Goal: Task Accomplishment & Management: Manage account settings

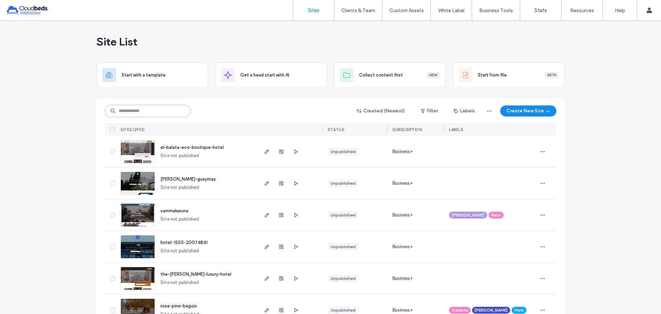
click at [177, 112] on input at bounding box center [148, 111] width 86 height 12
type input "***"
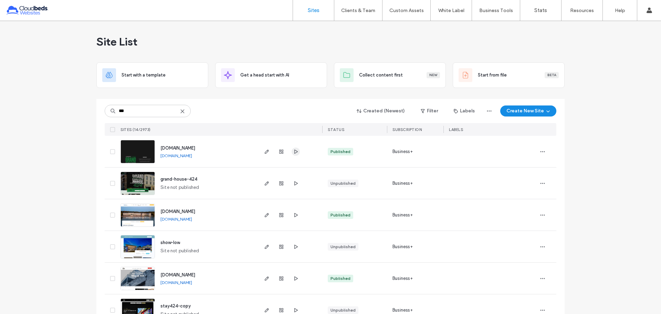
click at [293, 153] on icon "button" at bounding box center [296, 152] width 6 height 6
click at [265, 151] on use "button" at bounding box center [267, 152] width 4 height 4
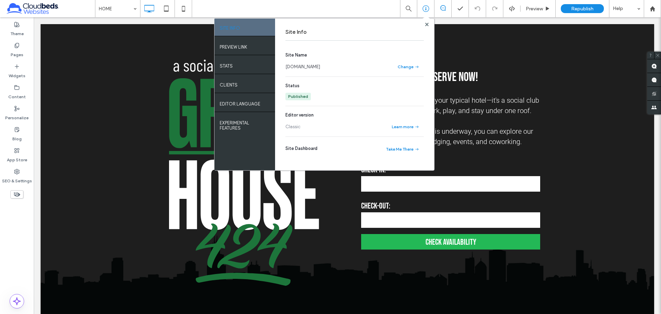
click at [293, 12] on div "HOME SITE INFO PREVIEW LINK STATS Clients EDITOR LANGUAGE EXPERIMENTAL FEATURES…" at bounding box center [378, 8] width 566 height 17
click at [426, 22] on span at bounding box center [426, 19] width 7 height 7
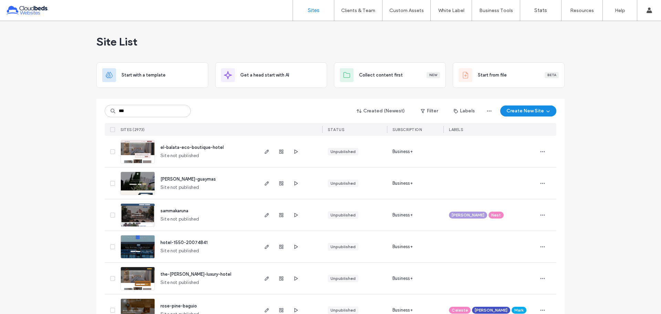
type input "***"
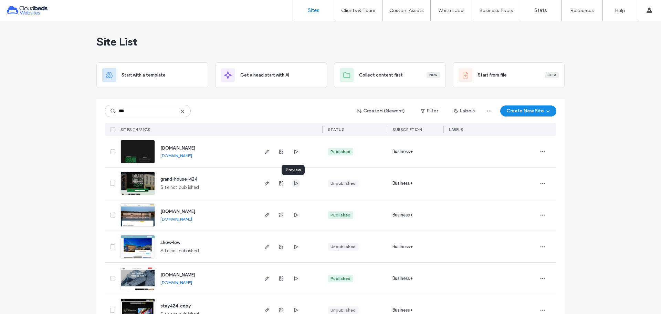
click at [295, 185] on use "button" at bounding box center [296, 183] width 3 height 4
click at [267, 181] on icon "button" at bounding box center [267, 184] width 6 height 6
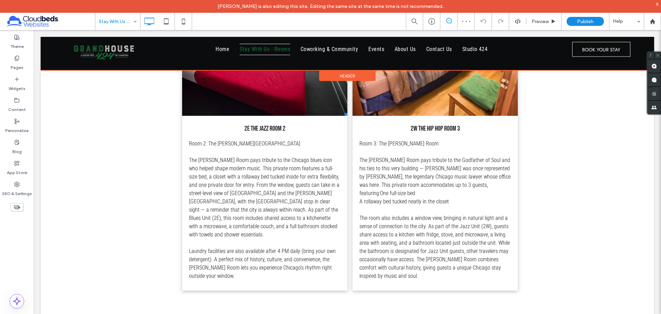
scroll to position [586, 0]
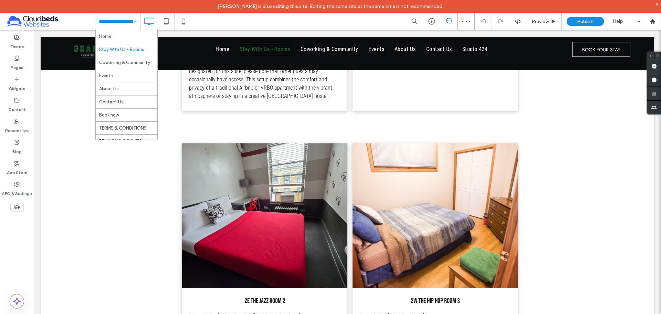
click at [109, 23] on input at bounding box center [116, 21] width 34 height 17
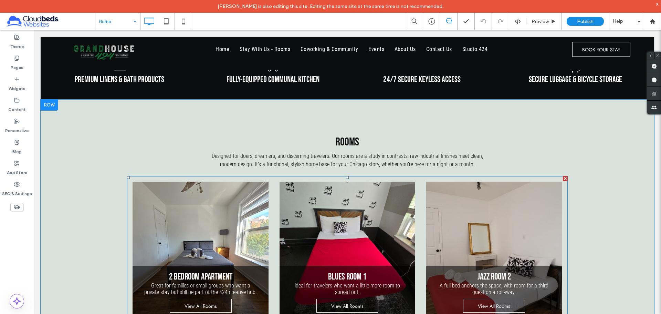
scroll to position [550, 0]
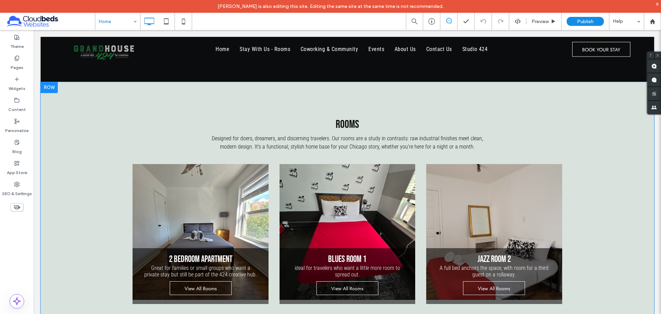
click at [53, 91] on div at bounding box center [49, 87] width 17 height 11
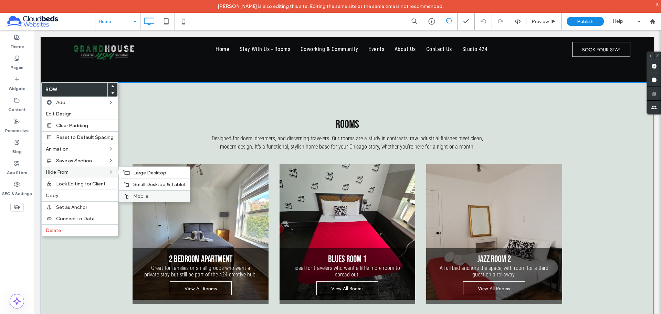
click at [134, 192] on div "Mobile" at bounding box center [154, 196] width 71 height 12
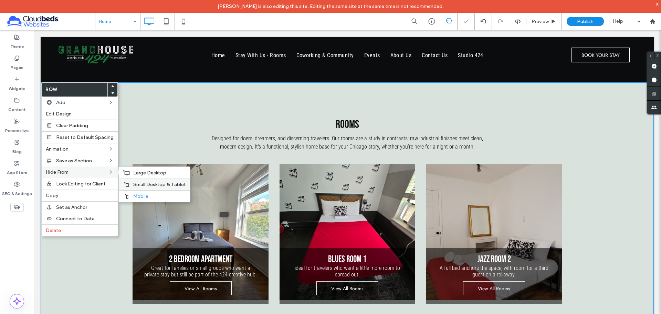
click at [148, 186] on span "Small Desktop & Tablet" at bounding box center [159, 185] width 53 height 6
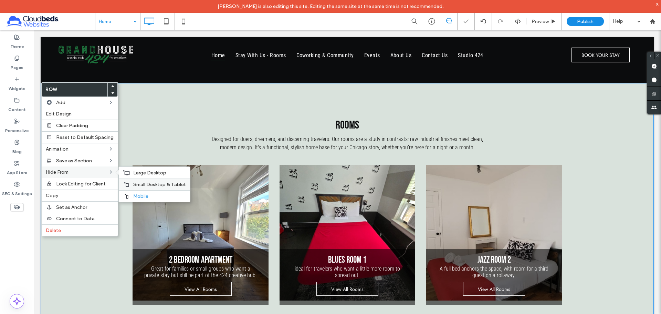
scroll to position [551, 0]
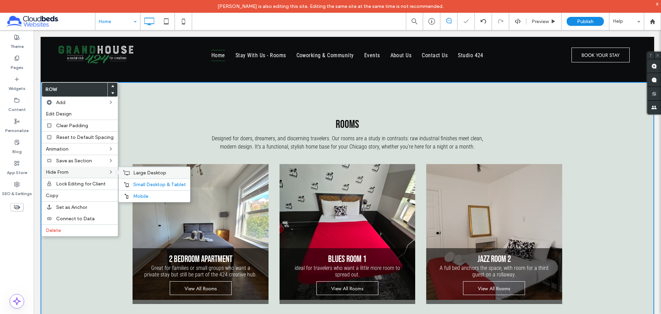
click at [146, 173] on span "Large Desktop" at bounding box center [149, 173] width 33 height 6
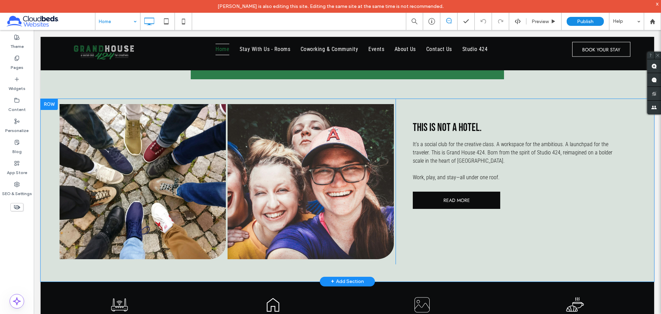
scroll to position [241, 0]
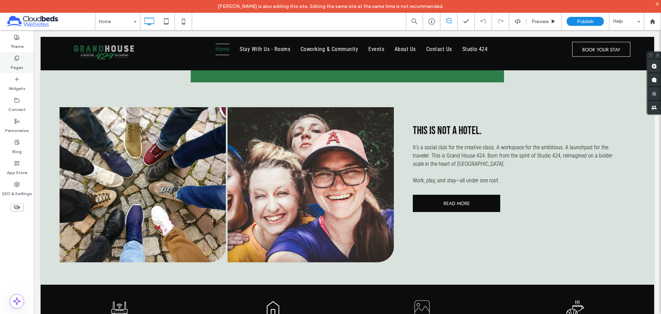
click at [17, 64] on label "Pages" at bounding box center [17, 66] width 13 height 10
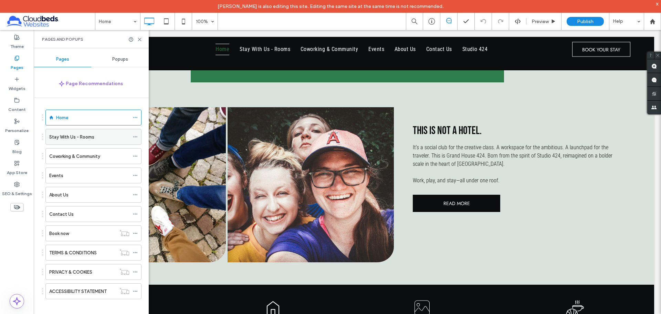
click at [134, 136] on icon at bounding box center [135, 136] width 5 height 5
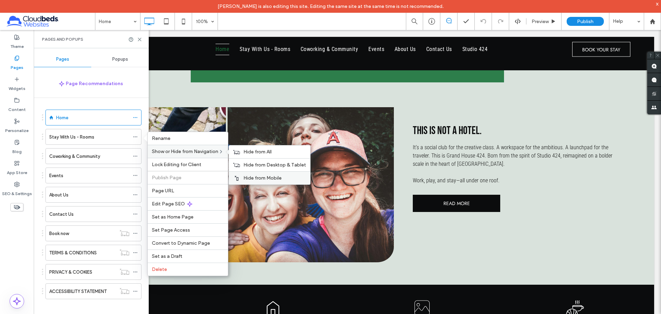
click at [249, 177] on span "Hide from Mobile" at bounding box center [263, 178] width 38 height 6
click at [246, 163] on span "Hide from Desktop & Tablet" at bounding box center [275, 165] width 63 height 6
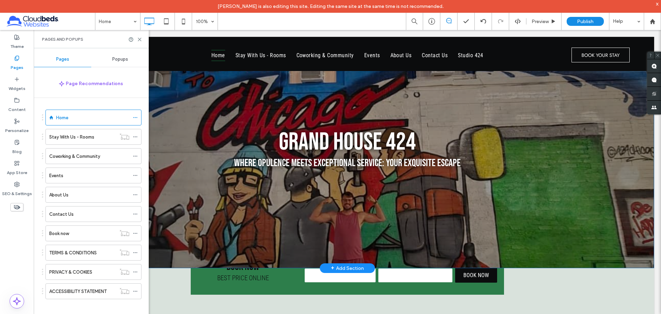
scroll to position [0, 0]
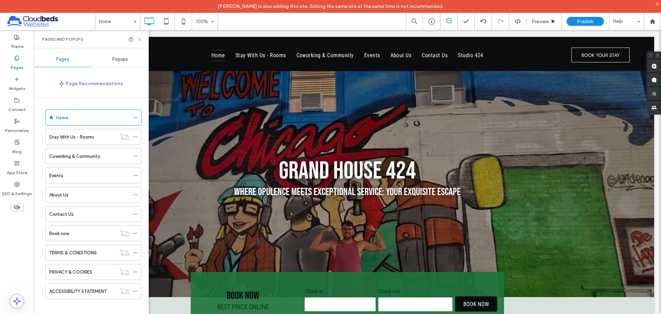
click at [139, 39] on icon at bounding box center [139, 39] width 5 height 5
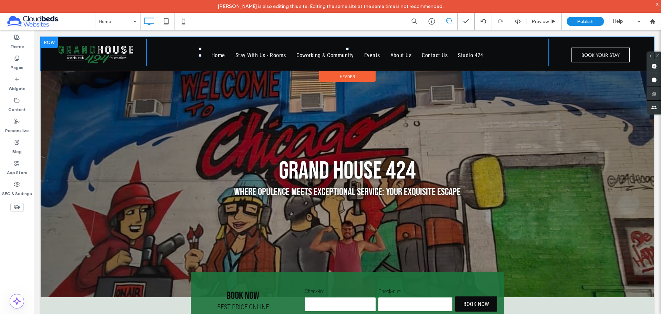
click at [351, 59] on link "Coworking & Community" at bounding box center [325, 55] width 68 height 11
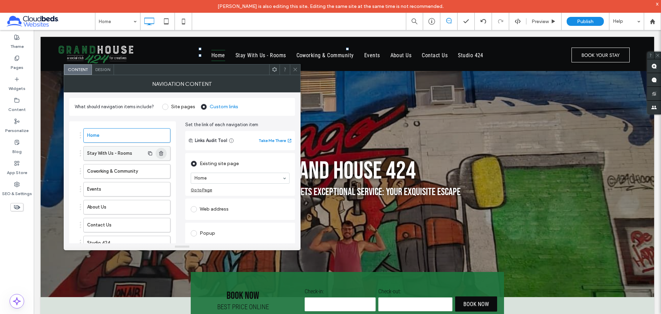
click at [164, 154] on icon "button" at bounding box center [161, 154] width 6 height 6
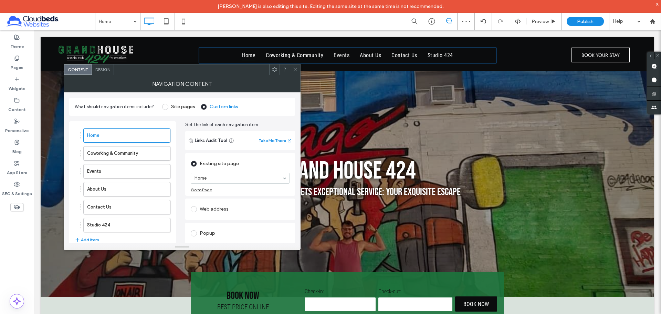
drag, startPoint x: 298, startPoint y: 70, endPoint x: 298, endPoint y: 73, distance: 3.8
click at [298, 70] on div at bounding box center [295, 69] width 10 height 10
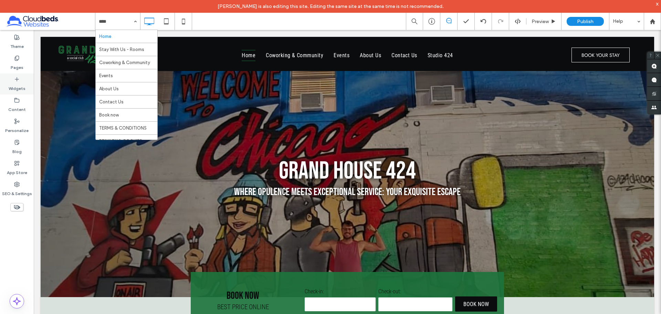
click at [16, 86] on label "Widgets" at bounding box center [17, 87] width 17 height 10
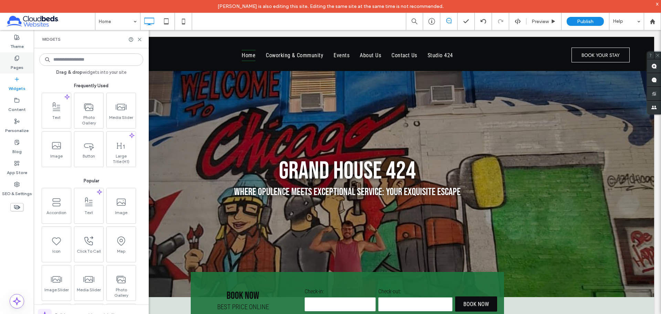
click at [18, 63] on label "Pages" at bounding box center [17, 66] width 13 height 10
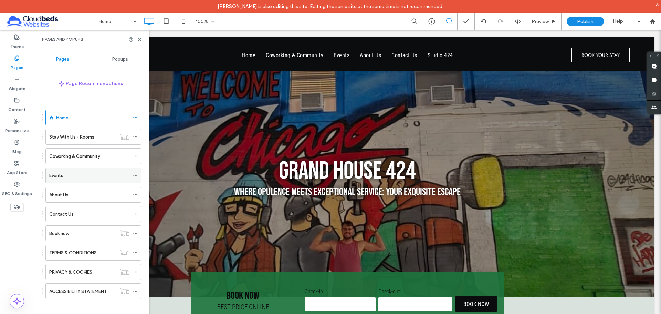
click at [134, 175] on icon at bounding box center [135, 175] width 5 height 5
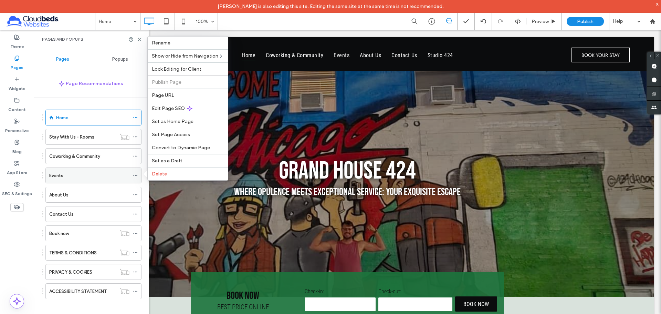
click at [135, 176] on icon at bounding box center [135, 175] width 5 height 5
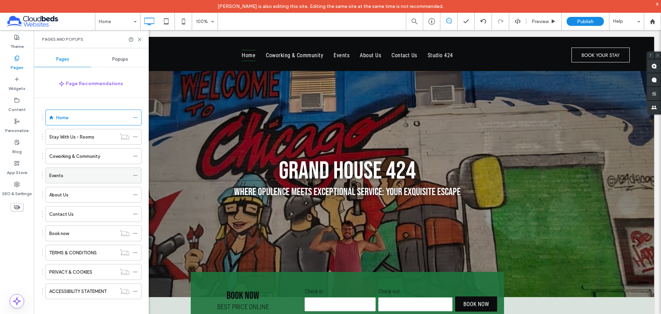
click at [135, 175] on use at bounding box center [135, 175] width 4 height 1
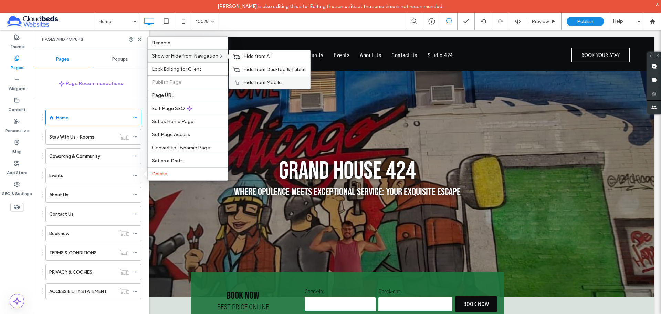
click at [277, 82] on span "Hide from Mobile" at bounding box center [263, 83] width 38 height 6
click at [278, 67] on span "Hide from Desktop & Tablet" at bounding box center [275, 69] width 63 height 6
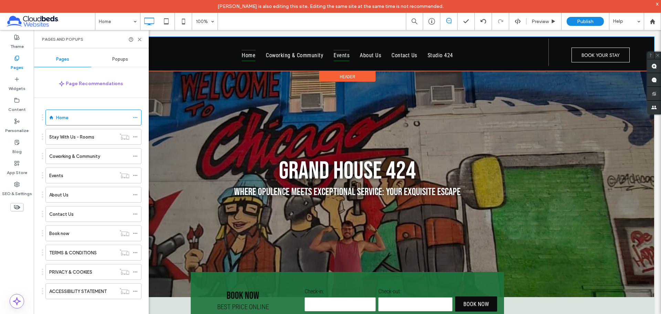
click at [343, 55] on span "Events" at bounding box center [342, 55] width 16 height 11
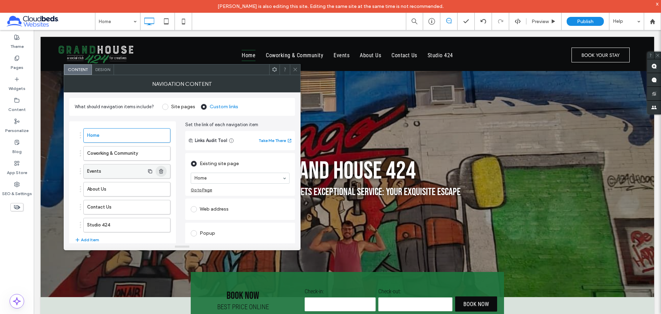
click at [162, 169] on use "button" at bounding box center [161, 171] width 4 height 4
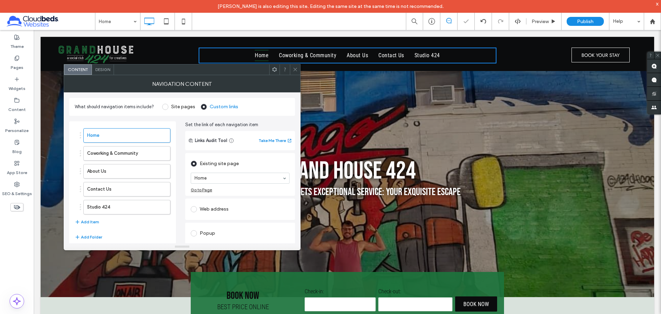
click at [163, 208] on use "button" at bounding box center [161, 207] width 4 height 4
click at [295, 70] on icon at bounding box center [295, 69] width 5 height 5
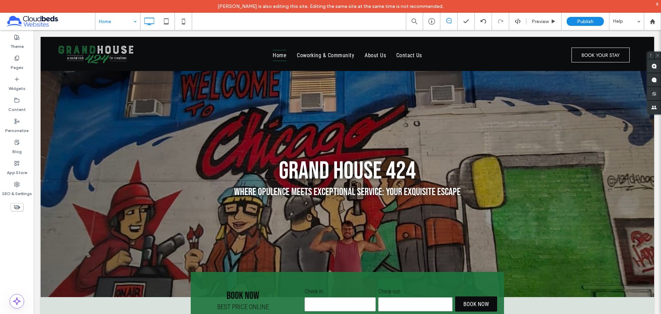
click at [336, 28] on div "Home Preview Publish Help" at bounding box center [378, 21] width 566 height 17
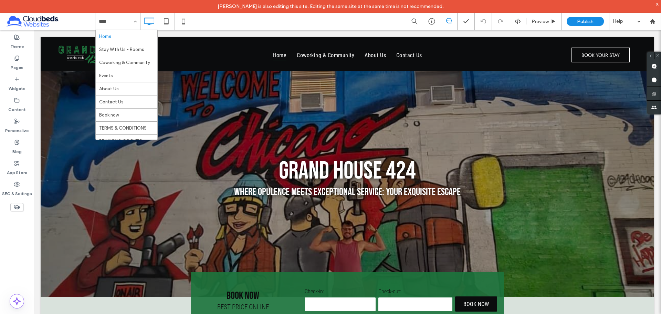
click at [269, 23] on div "Home Stay With Us - Rooms Coworking & Community Events About Us Contact Us Book…" at bounding box center [378, 21] width 566 height 17
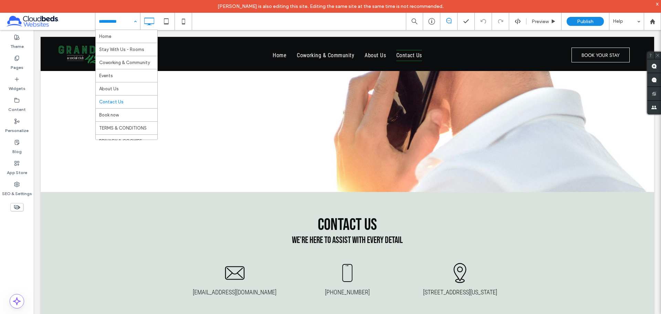
click at [131, 23] on div "Home Stay With Us - Rooms Coworking & Community Events About Us Contact Us Book…" at bounding box center [117, 21] width 45 height 17
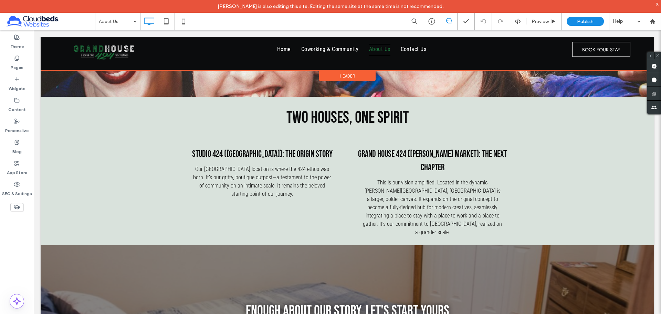
scroll to position [379, 0]
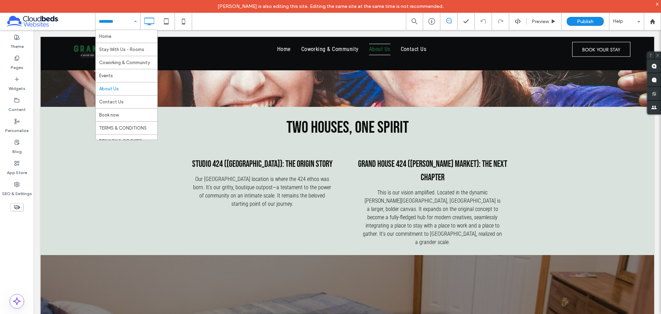
click at [123, 22] on input at bounding box center [116, 21] width 34 height 17
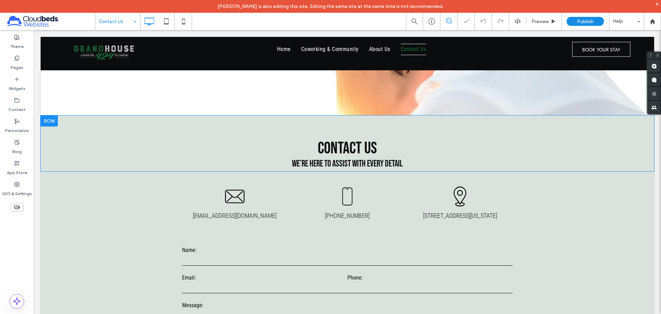
scroll to position [69, 0]
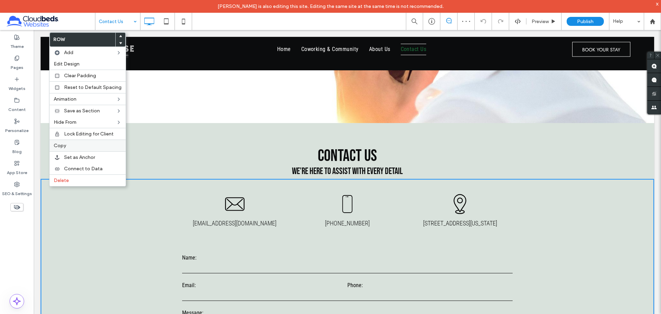
click at [74, 144] on label "Copy" at bounding box center [88, 146] width 68 height 6
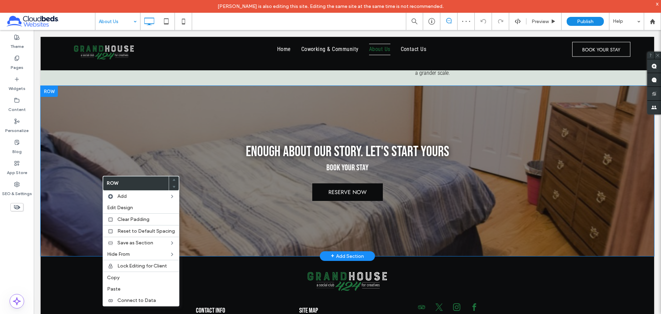
scroll to position [426, 0]
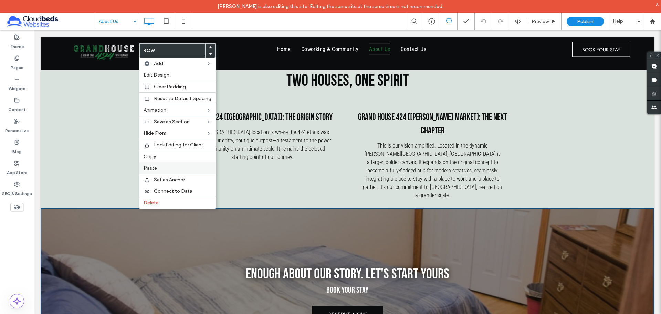
click at [159, 166] on label "Paste" at bounding box center [178, 168] width 68 height 6
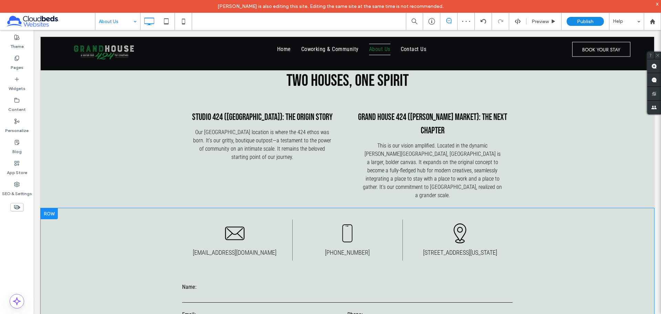
click at [49, 208] on div at bounding box center [49, 213] width 17 height 11
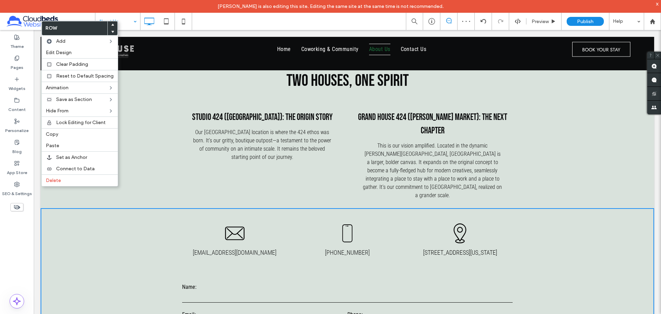
click at [111, 31] on icon at bounding box center [112, 31] width 3 height 3
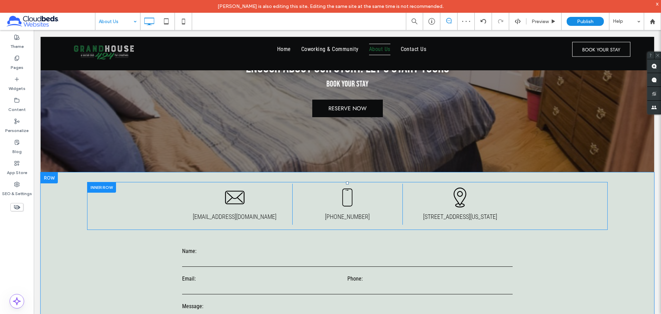
scroll to position [632, 0]
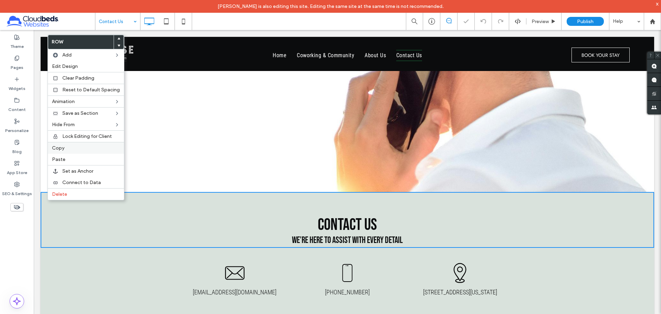
click at [70, 150] on label "Copy" at bounding box center [86, 148] width 68 height 6
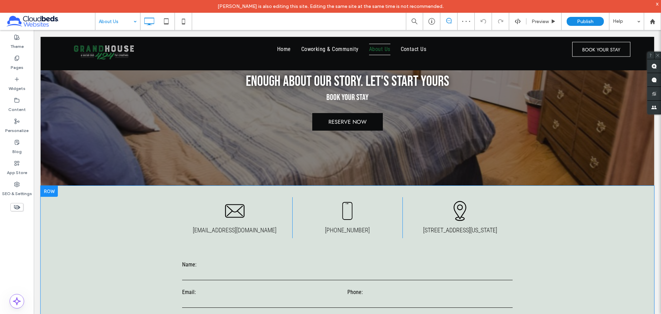
scroll to position [620, 0]
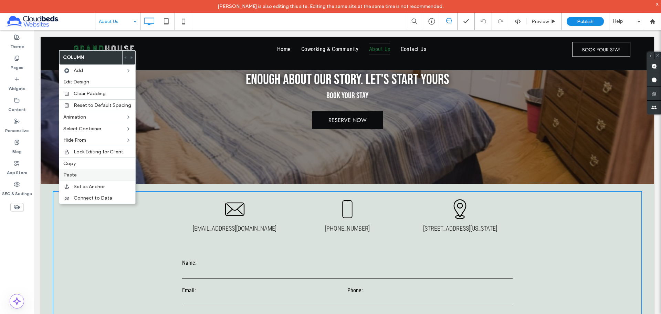
click at [81, 171] on div "Paste" at bounding box center [97, 174] width 76 height 11
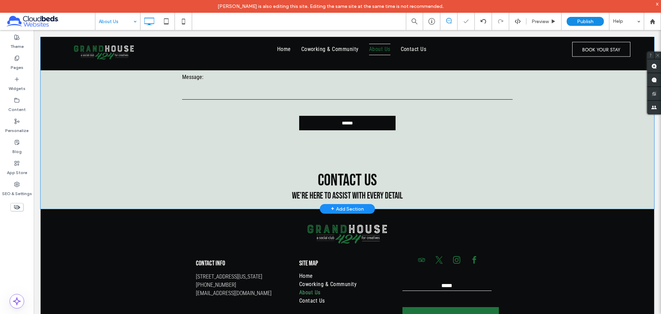
scroll to position [838, 0]
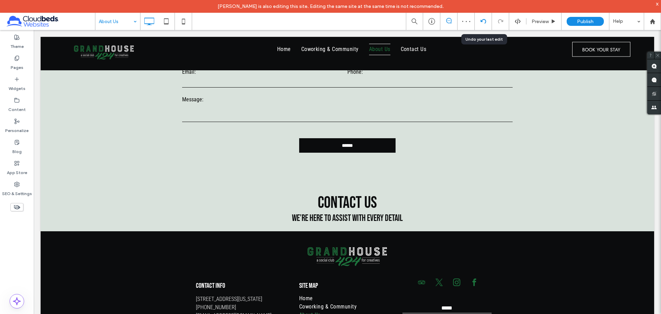
click at [482, 21] on icon at bounding box center [484, 22] width 6 height 6
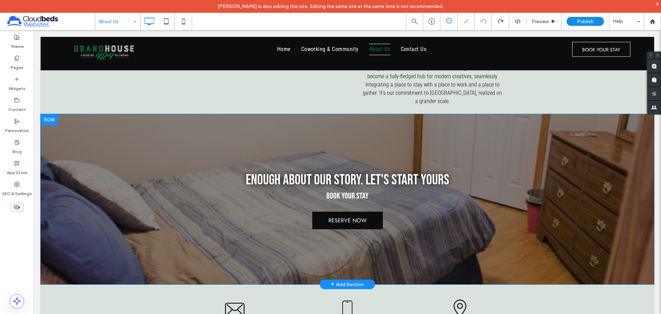
scroll to position [517, 0]
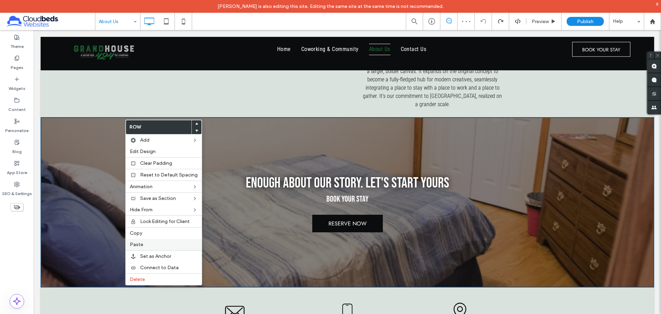
click at [179, 242] on label "Paste" at bounding box center [164, 244] width 68 height 6
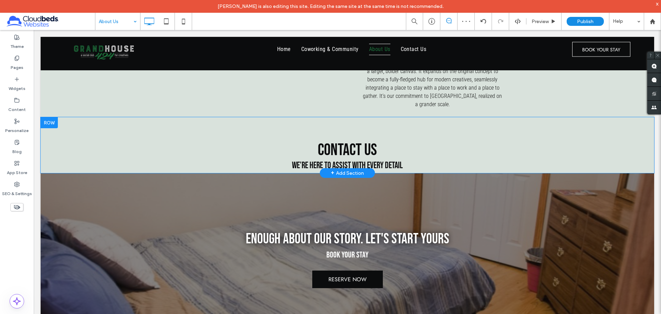
click at [51, 117] on div at bounding box center [49, 122] width 17 height 11
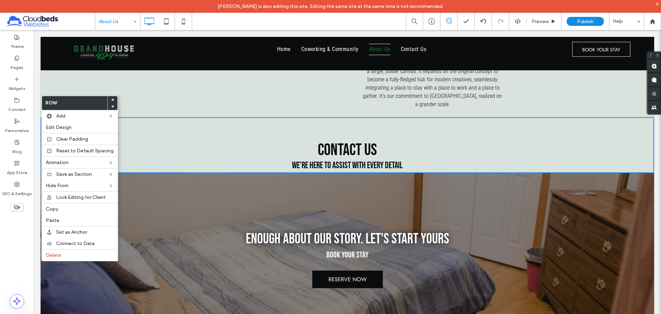
click at [112, 106] on div at bounding box center [113, 106] width 10 height 7
click at [111, 109] on span at bounding box center [112, 106] width 3 height 7
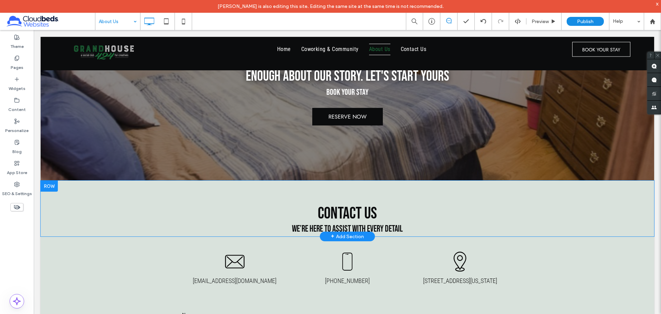
scroll to position [620, 0]
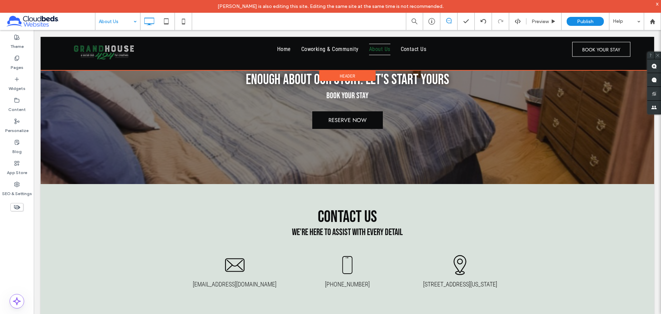
click at [471, 56] on div at bounding box center [348, 53] width 614 height 33
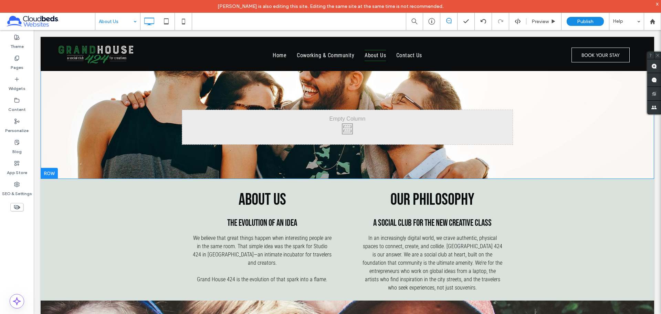
scroll to position [0, 0]
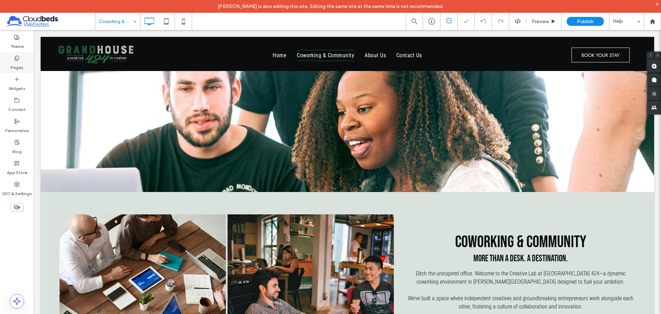
click at [21, 64] on label "Pages" at bounding box center [17, 66] width 13 height 10
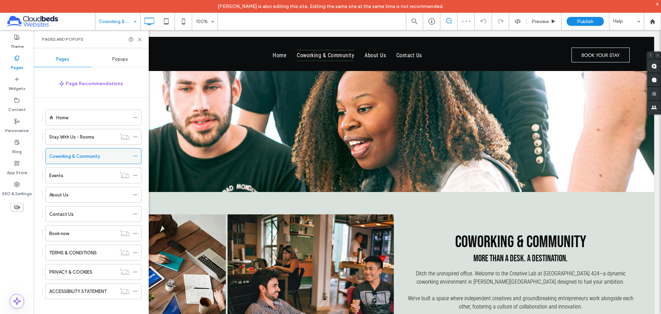
click at [135, 158] on icon at bounding box center [135, 156] width 5 height 5
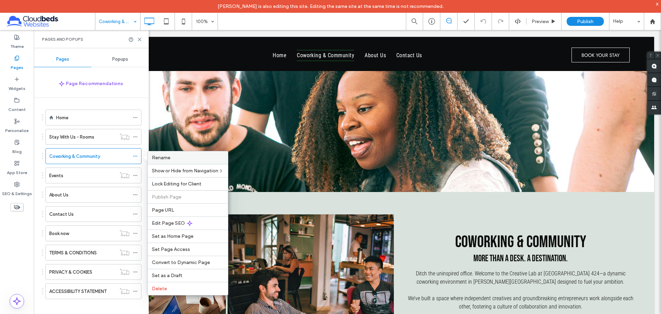
click at [187, 161] on div "Rename" at bounding box center [188, 157] width 80 height 13
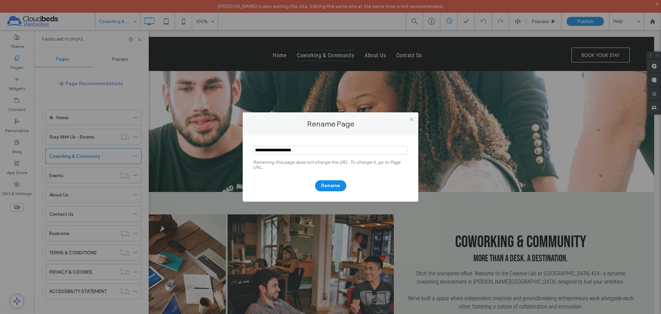
drag, startPoint x: 279, startPoint y: 150, endPoint x: 454, endPoint y: 158, distance: 175.2
click at [442, 149] on div "Rename Page Renaming this page does not change the URL. To change it, go to Pag…" at bounding box center [330, 157] width 661 height 314
type input "*********"
click at [332, 187] on button "Rename" at bounding box center [330, 185] width 31 height 11
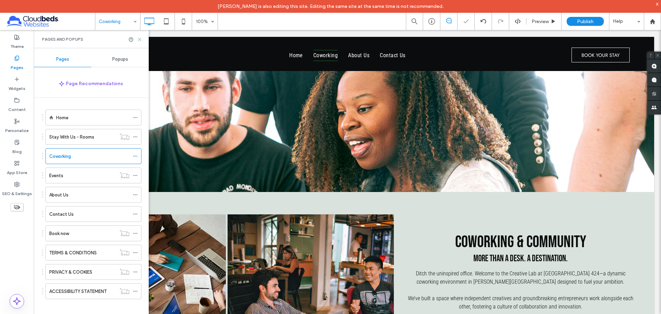
click at [138, 39] on icon at bounding box center [139, 39] width 5 height 5
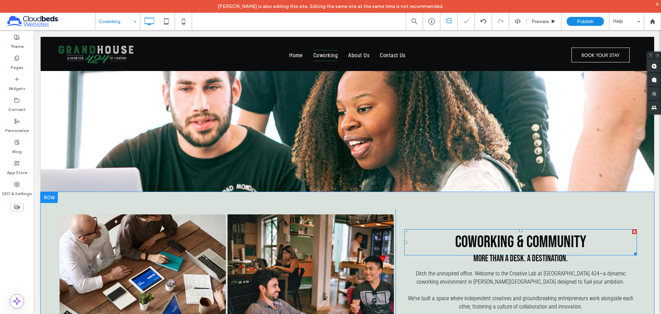
click at [523, 244] on span "Coworking & Community" at bounding box center [520, 242] width 131 height 20
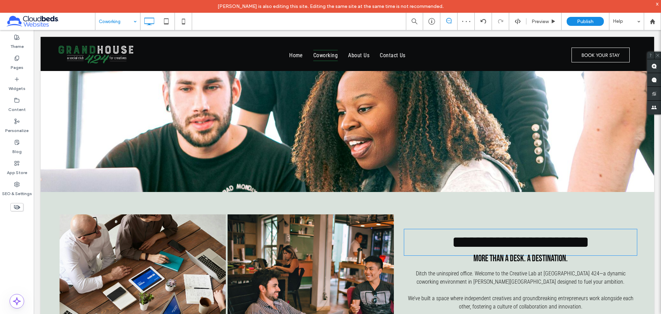
type input "**********"
type input "**"
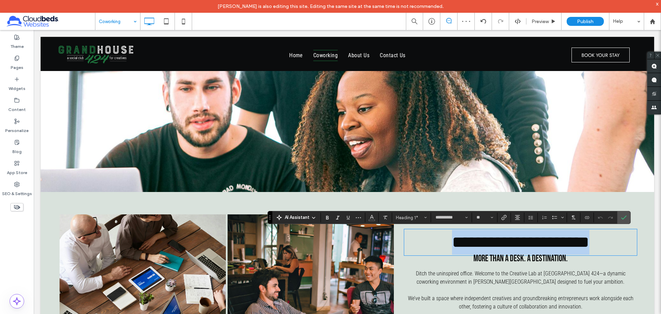
click at [512, 242] on span "**********" at bounding box center [520, 242] width 137 height 16
drag, startPoint x: 512, startPoint y: 239, endPoint x: 587, endPoint y: 235, distance: 75.9
click at [587, 235] on h1 "**********" at bounding box center [520, 242] width 233 height 25
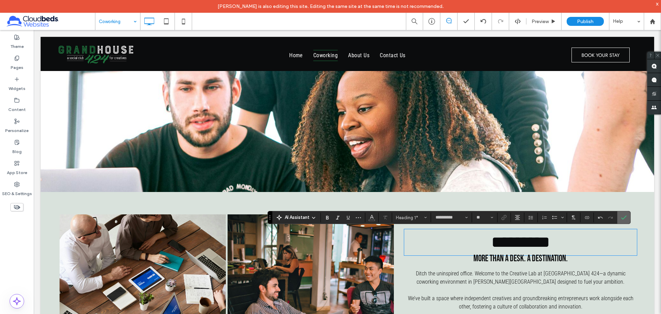
click at [627, 216] on label "Confirm" at bounding box center [624, 217] width 10 height 12
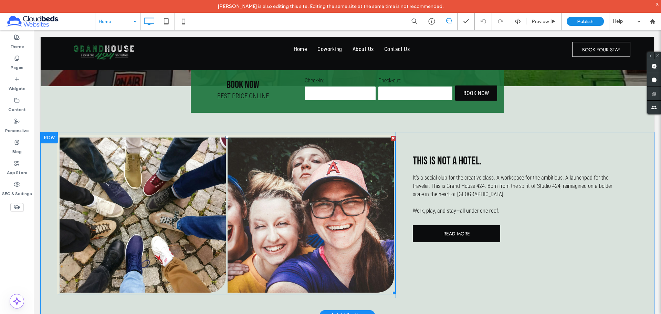
scroll to position [207, 0]
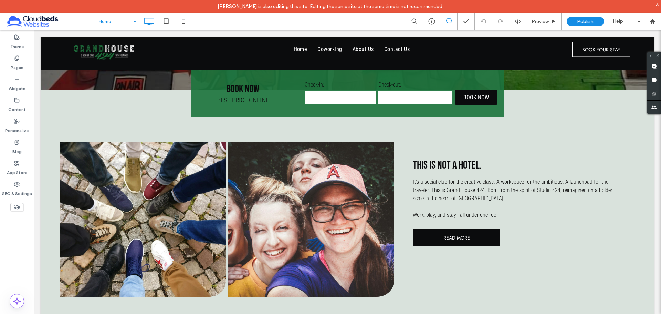
click at [310, 24] on div "Home Preview Publish Help" at bounding box center [378, 21] width 566 height 17
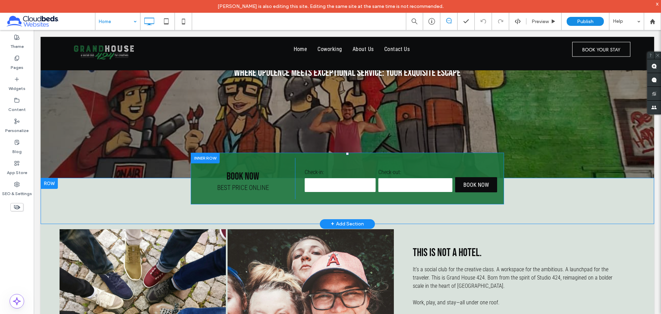
scroll to position [103, 0]
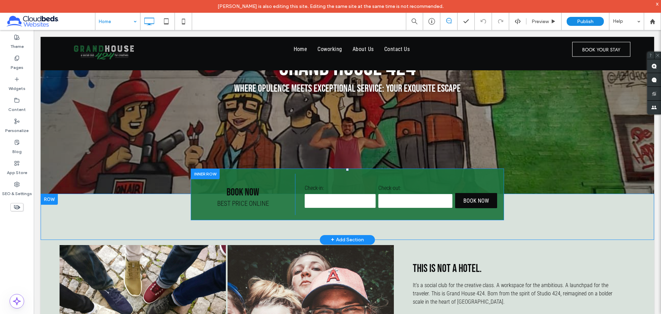
click at [209, 176] on div at bounding box center [205, 173] width 29 height 11
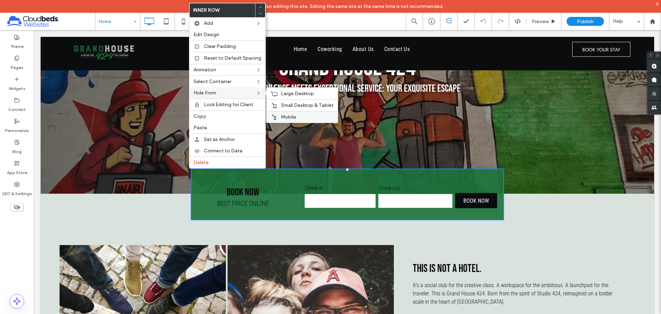
click at [286, 115] on span "Mobile" at bounding box center [288, 117] width 15 height 6
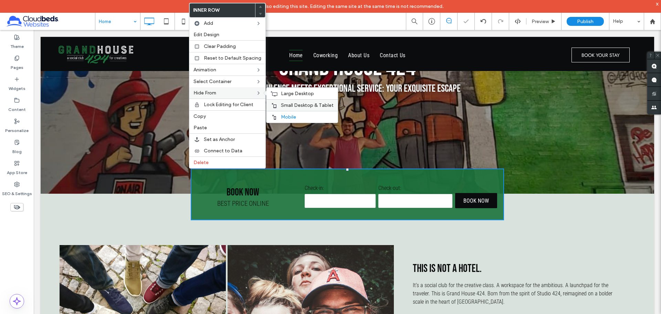
click at [287, 105] on span "Small Desktop & Tablet" at bounding box center [307, 105] width 53 height 6
click at [290, 94] on span "Large Desktop" at bounding box center [297, 94] width 33 height 6
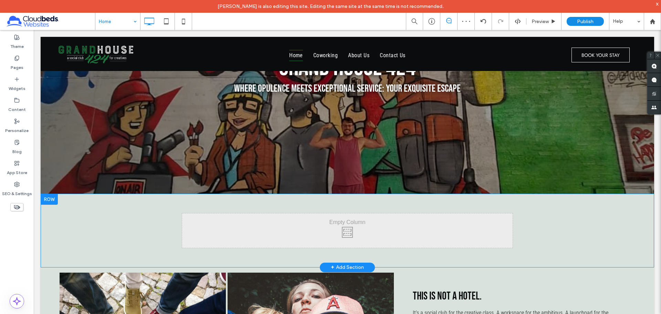
click at [53, 198] on div at bounding box center [49, 199] width 17 height 11
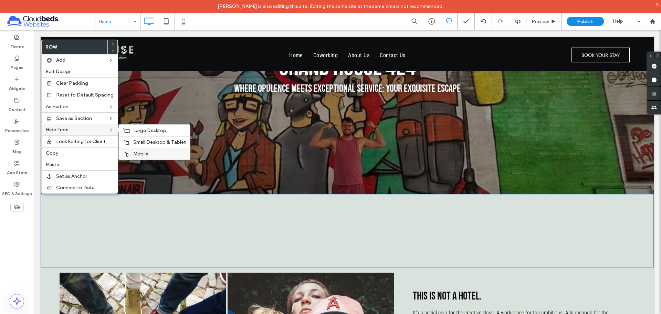
click at [162, 158] on div "Mobile" at bounding box center [154, 154] width 71 height 12
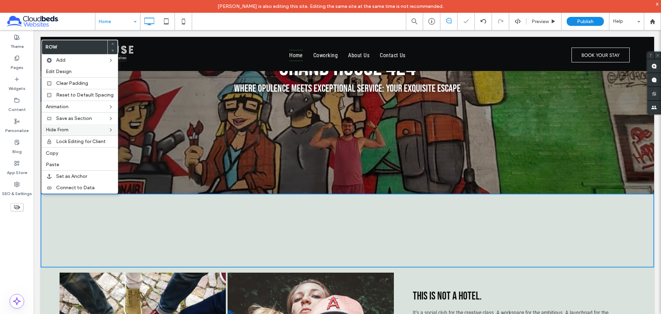
drag, startPoint x: 194, startPoint y: 174, endPoint x: 156, endPoint y: 145, distance: 48.0
click at [160, 144] on div "Grand House 424 Where Opulence Meets Exceptional Service: Your Exquisite Escape…" at bounding box center [348, 81] width 614 height 226
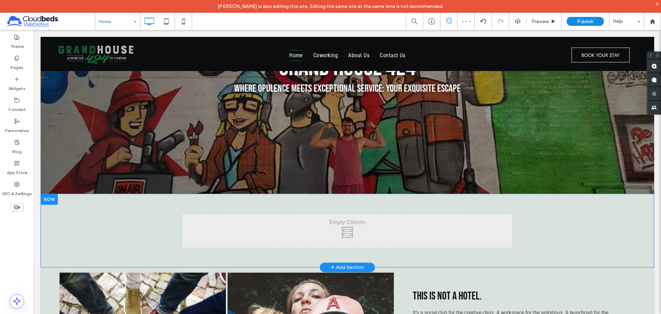
click at [48, 199] on div at bounding box center [49, 199] width 17 height 11
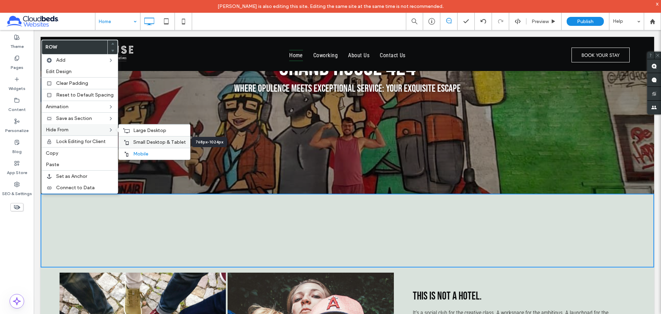
click at [128, 142] on div "Small Desktop & Tablet" at bounding box center [154, 142] width 71 height 12
click at [133, 127] on span "Large Desktop" at bounding box center [149, 130] width 33 height 6
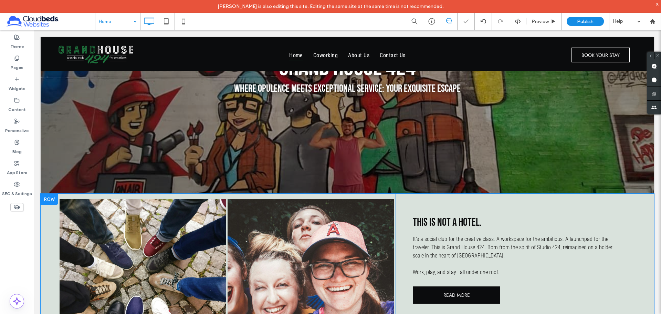
click at [52, 198] on div at bounding box center [49, 199] width 17 height 11
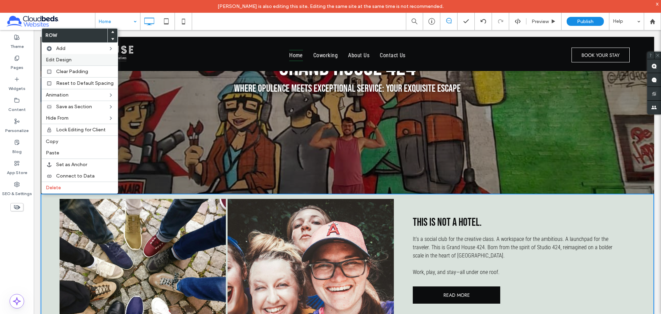
click at [76, 62] on label "Edit Design" at bounding box center [80, 60] width 68 height 6
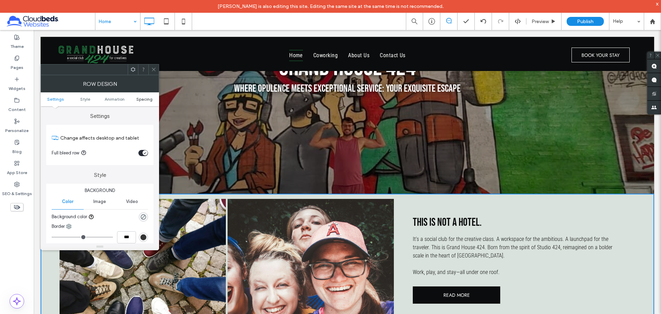
click at [150, 100] on span "Spacing" at bounding box center [144, 98] width 16 height 5
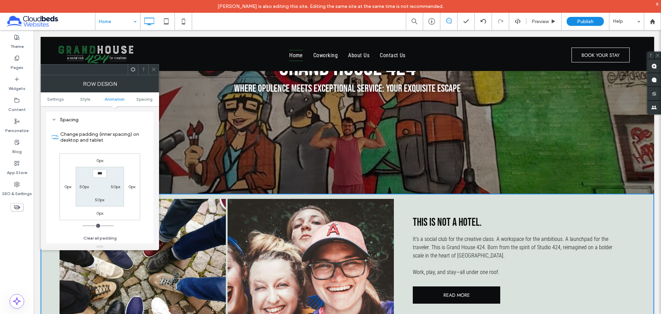
scroll to position [189, 0]
type input "**"
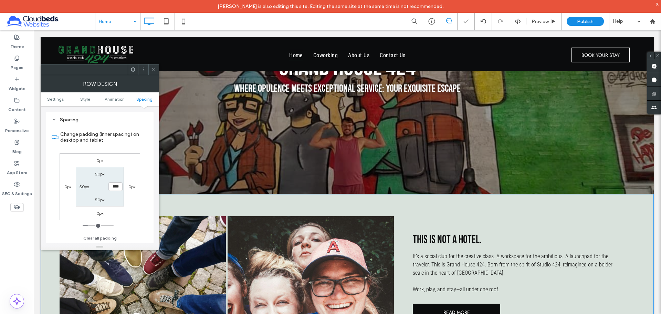
click at [155, 69] on icon at bounding box center [153, 69] width 5 height 5
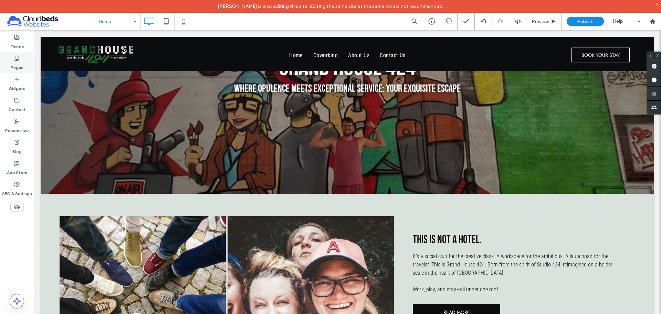
click at [20, 65] on label "Pages" at bounding box center [17, 66] width 13 height 10
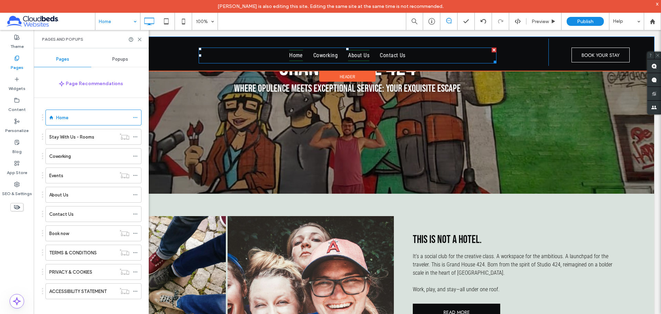
drag, startPoint x: 344, startPoint y: 52, endPoint x: 346, endPoint y: 57, distance: 5.6
click at [344, 52] on link "About Us" at bounding box center [359, 55] width 32 height 11
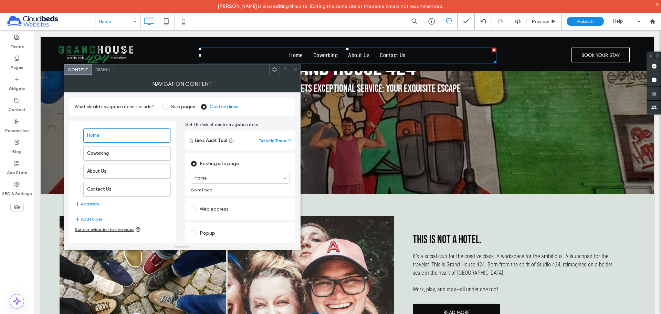
click at [93, 205] on button "Add Item" at bounding box center [87, 204] width 24 height 8
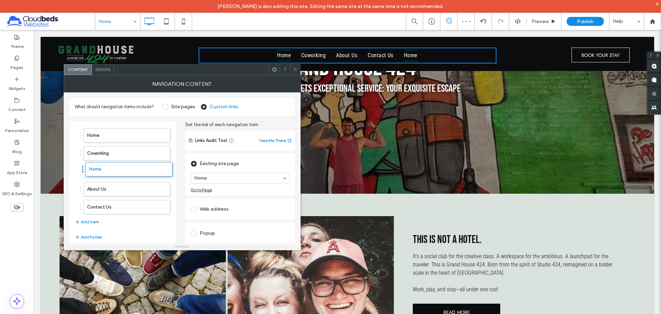
drag, startPoint x: 111, startPoint y: 200, endPoint x: 118, endPoint y: 163, distance: 38.6
click at [127, 171] on label "Home" at bounding box center [116, 171] width 58 height 14
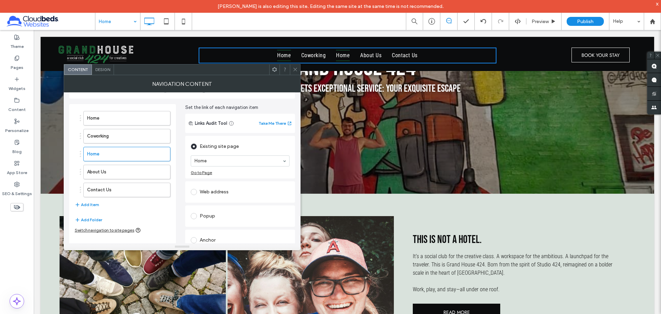
scroll to position [0, 0]
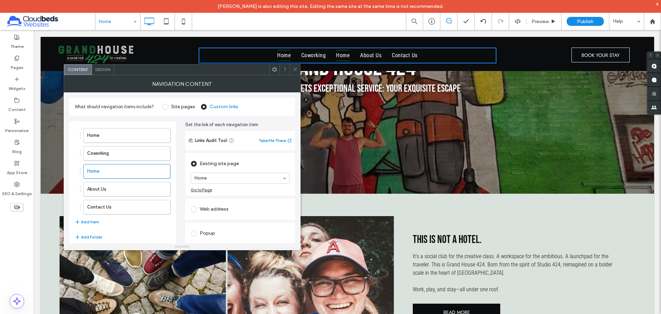
click at [206, 204] on div "Web address" at bounding box center [240, 209] width 99 height 11
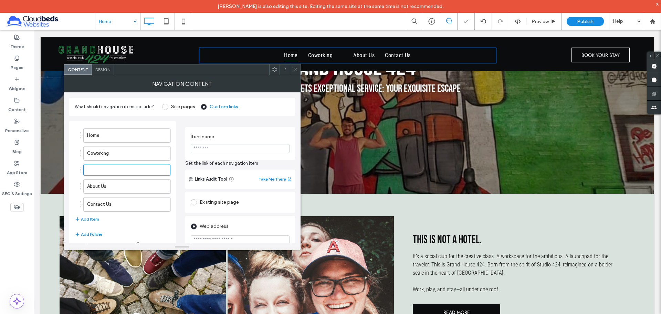
click at [225, 147] on input "Item name" at bounding box center [240, 148] width 99 height 9
paste input "**********"
type input "**********"
drag, startPoint x: 241, startPoint y: 242, endPoint x: 246, endPoint y: 236, distance: 7.4
click at [241, 242] on input "url" at bounding box center [240, 239] width 99 height 9
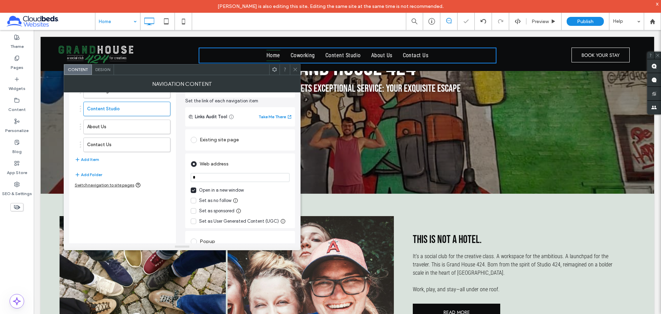
scroll to position [96, 0]
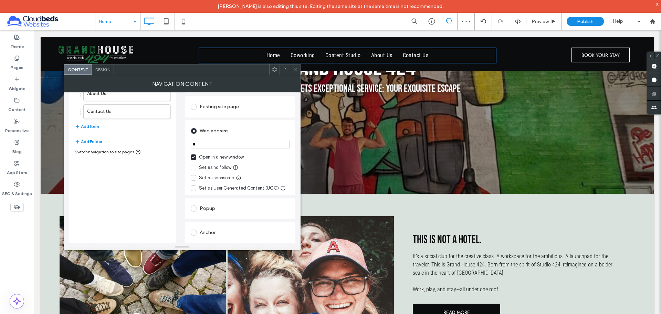
type input "*"
drag, startPoint x: 118, startPoint y: 204, endPoint x: 122, endPoint y: 203, distance: 3.9
click at [120, 204] on div "Home Coworking Content Studio About Us Contact Us Add Item Add Folder Switch na…" at bounding box center [122, 136] width 107 height 223
click at [213, 144] on input "*" at bounding box center [240, 144] width 99 height 9
click at [212, 144] on input "**********" at bounding box center [240, 144] width 99 height 9
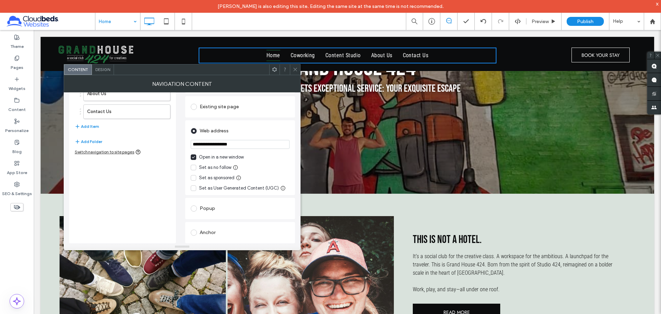
click at [209, 145] on input "**********" at bounding box center [240, 144] width 99 height 9
type input "**********"
click at [266, 124] on div "Web address" at bounding box center [240, 130] width 99 height 13
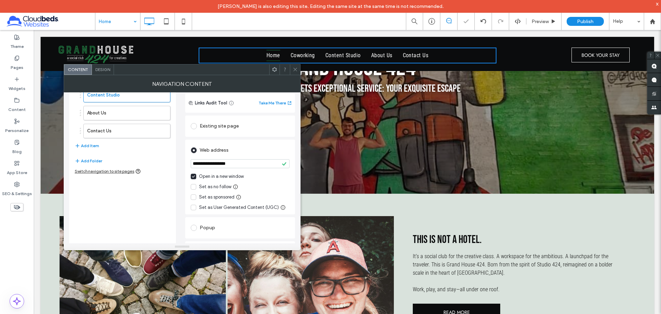
scroll to position [0, 0]
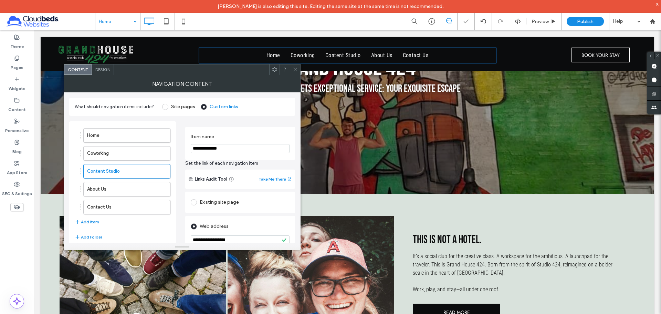
click at [297, 70] on icon at bounding box center [295, 69] width 5 height 5
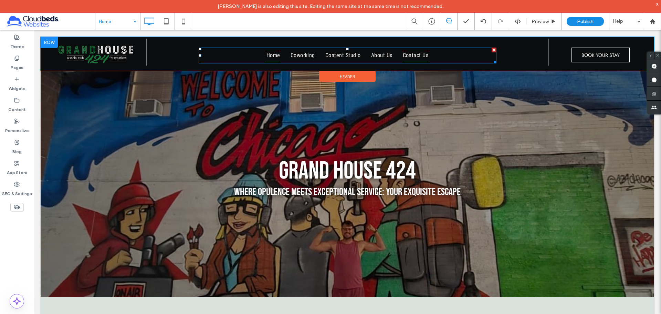
click at [404, 58] on span "Contact Us" at bounding box center [416, 55] width 26 height 11
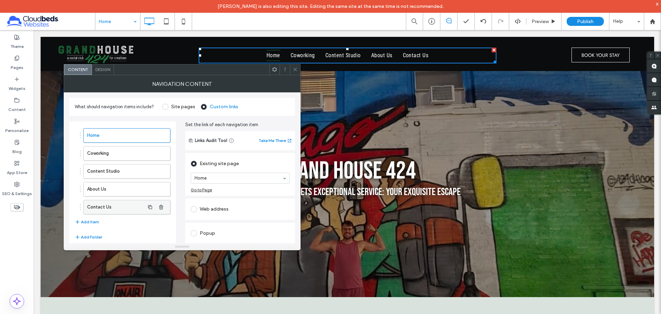
click at [144, 207] on label "Contact Us" at bounding box center [116, 207] width 58 height 14
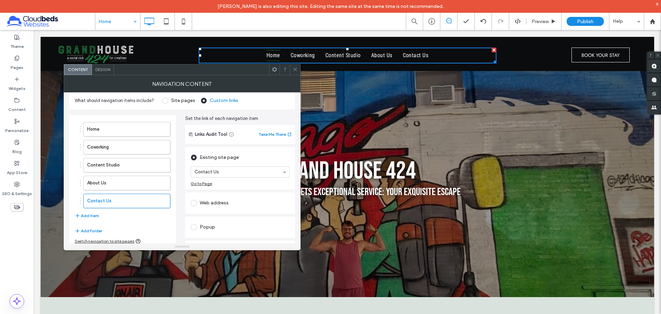
scroll to position [25, 0]
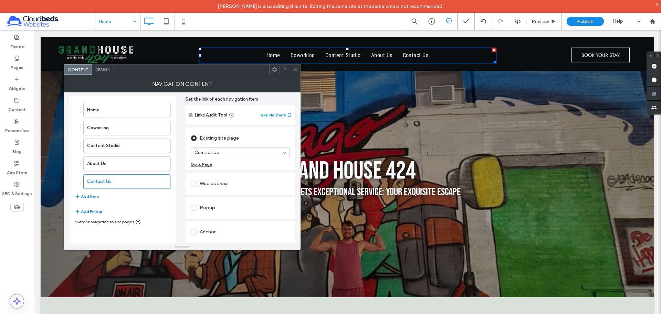
click at [213, 230] on div "Anchor" at bounding box center [240, 231] width 99 height 11
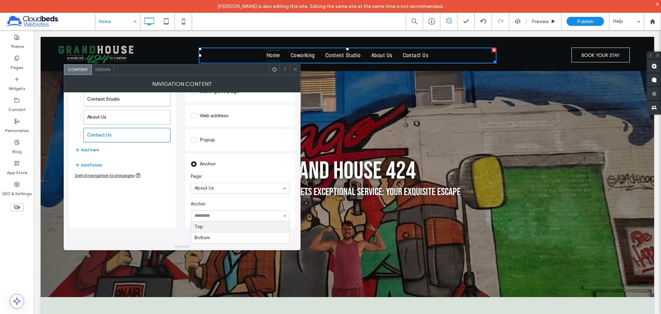
scroll to position [57, 0]
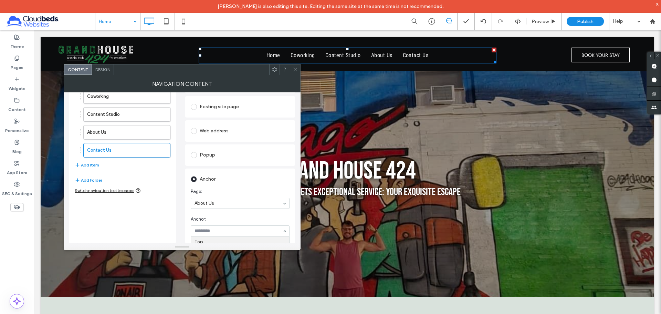
click at [117, 217] on div "Home Coworking Content Studio About Us Contact Us Add Item Add Folder Switch na…" at bounding box center [122, 153] width 107 height 179
click at [296, 71] on icon at bounding box center [295, 69] width 5 height 5
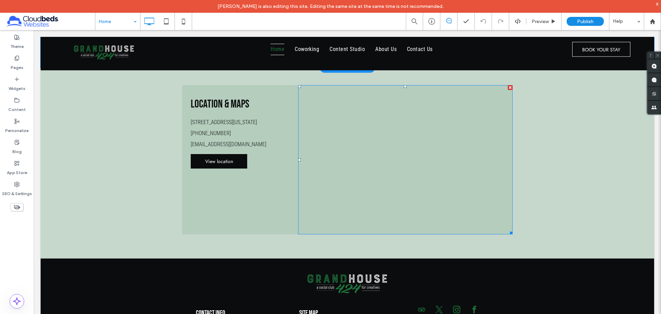
scroll to position [824, 0]
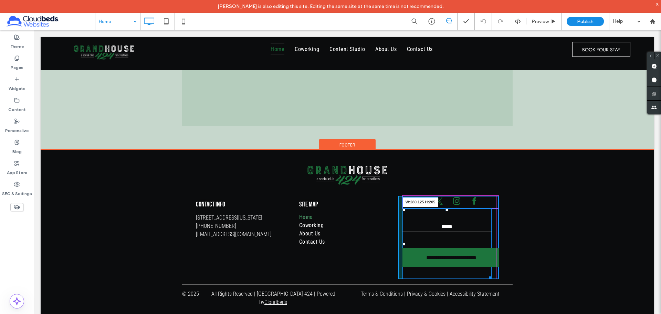
drag, startPoint x: 488, startPoint y: 278, endPoint x: 500, endPoint y: 276, distance: 11.9
click at [500, 276] on div "**********" at bounding box center [347, 237] width 331 height 94
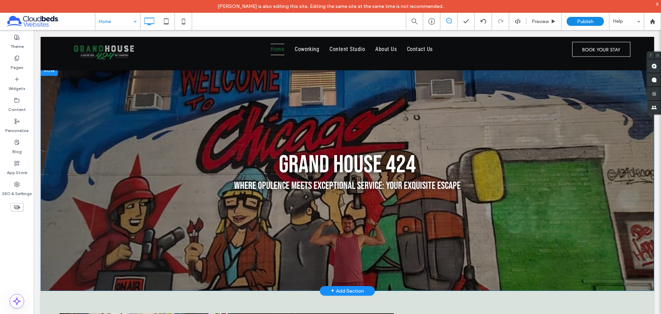
scroll to position [0, 0]
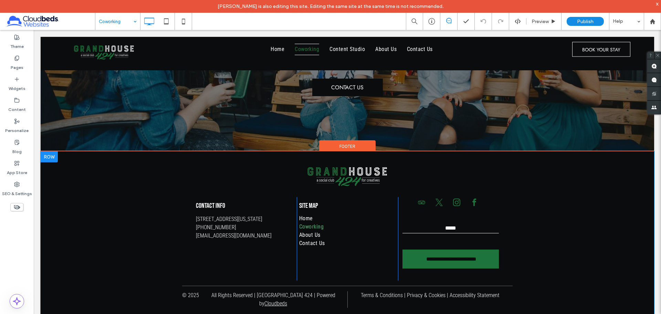
scroll to position [664, 0]
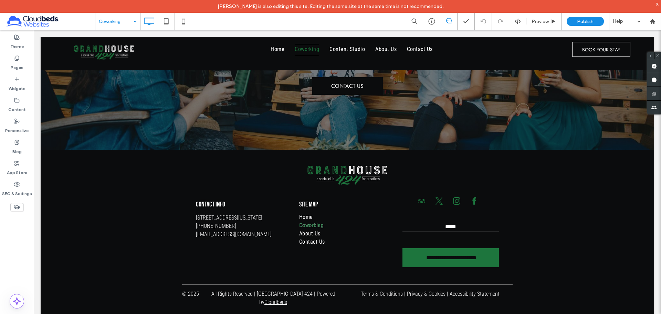
click at [118, 29] on input at bounding box center [116, 21] width 34 height 17
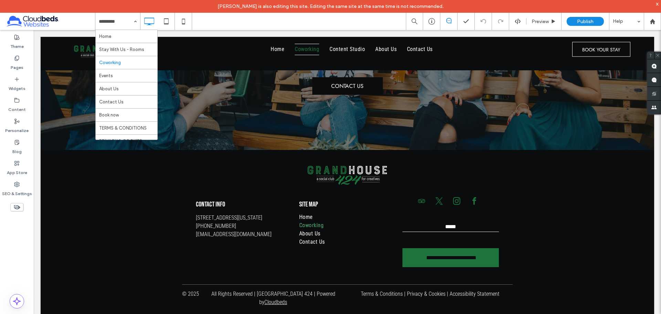
drag, startPoint x: 216, startPoint y: 41, endPoint x: 314, endPoint y: 14, distance: 102.0
click at [38, 24] on span at bounding box center [50, 21] width 90 height 14
click at [28, 19] on span at bounding box center [50, 21] width 90 height 14
click at [21, 21] on span at bounding box center [50, 21] width 90 height 14
click at [652, 19] on icon at bounding box center [653, 22] width 6 height 6
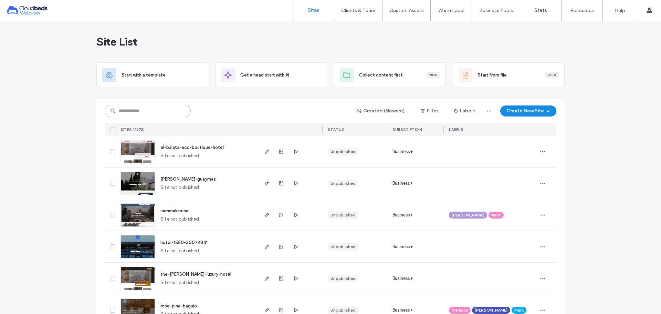
click at [154, 113] on input at bounding box center [148, 111] width 86 height 12
